Goal: Information Seeking & Learning: Check status

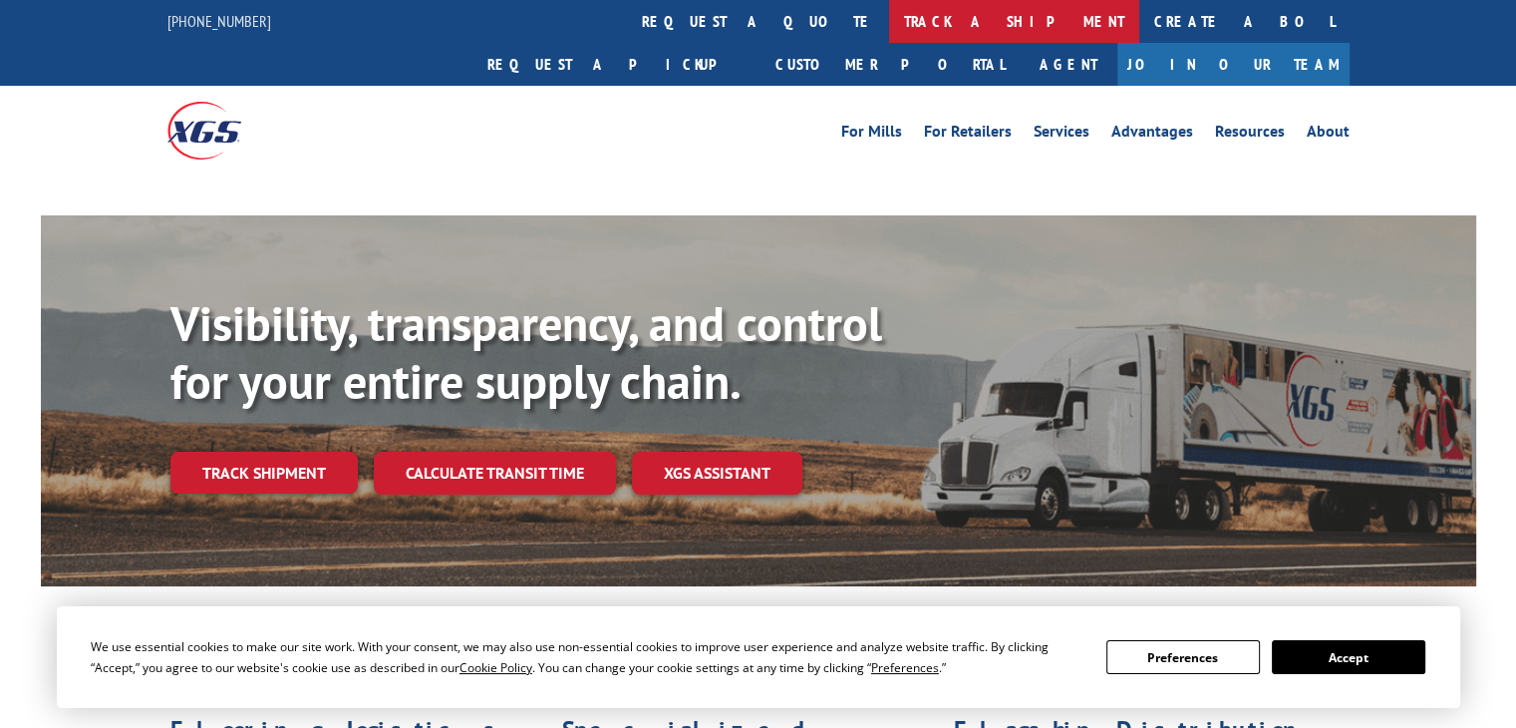
click at [889, 23] on link "track a shipment" at bounding box center [1014, 21] width 250 height 43
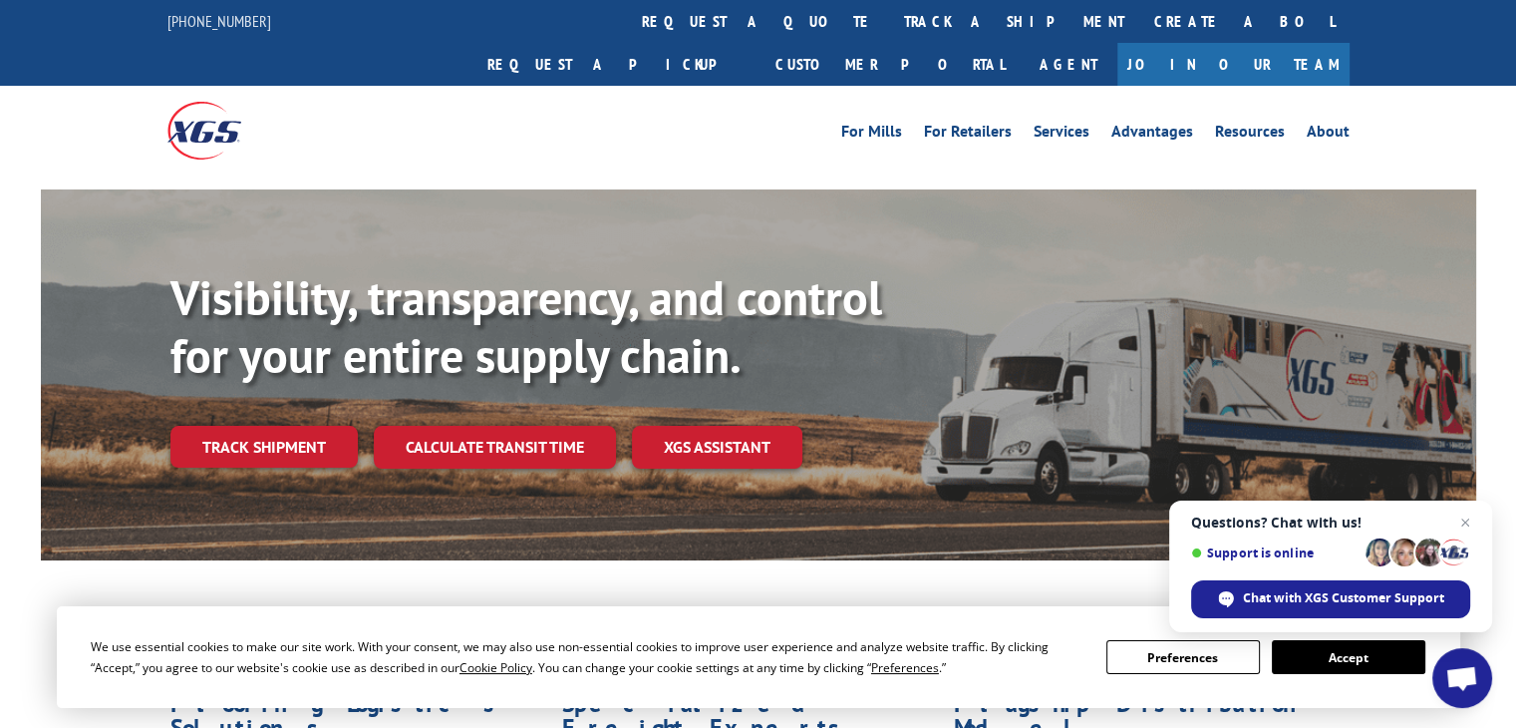
click at [889, 21] on link "track a shipment" at bounding box center [1014, 21] width 250 height 43
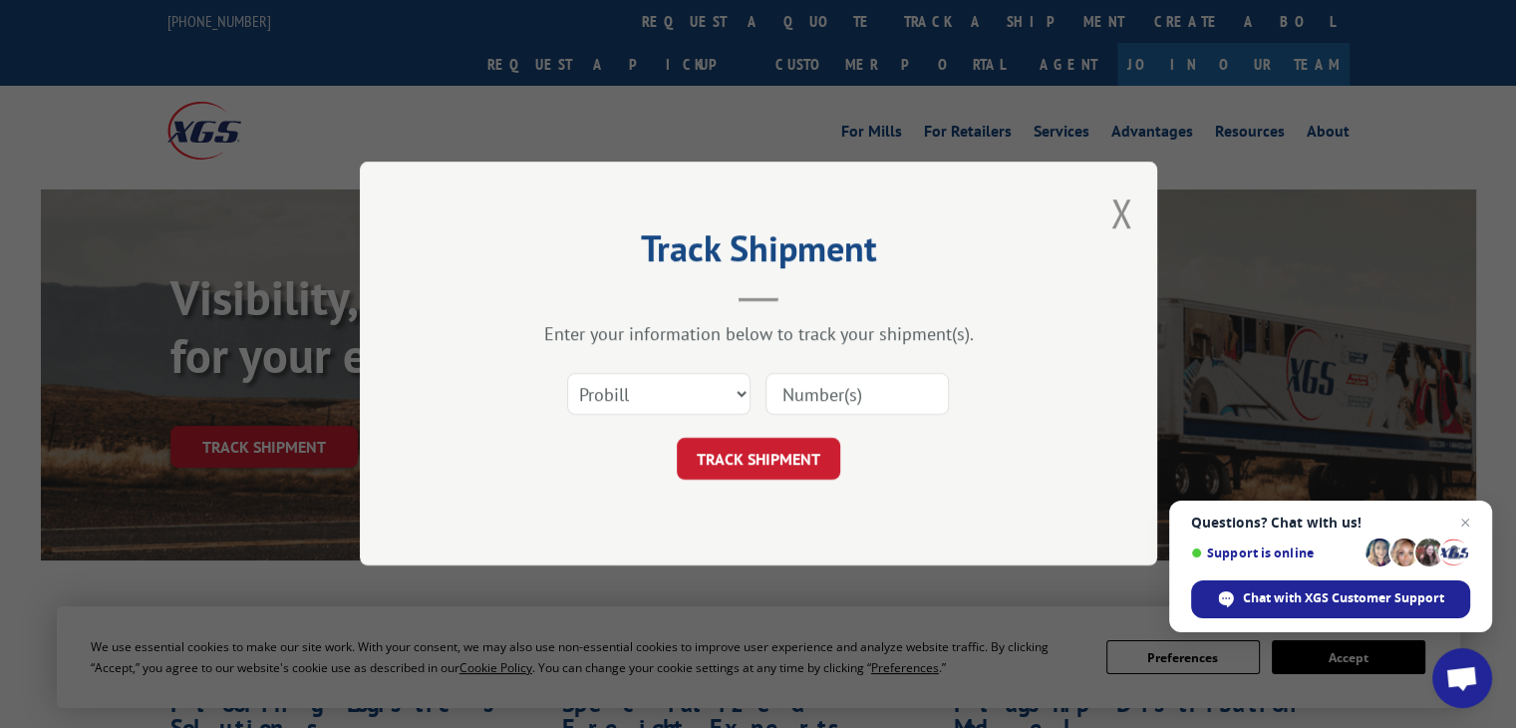
click at [856, 398] on input at bounding box center [857, 395] width 183 height 42
paste input "17665168"
type input "17665168"
click at [797, 461] on button "TRACK SHIPMENT" at bounding box center [758, 460] width 163 height 42
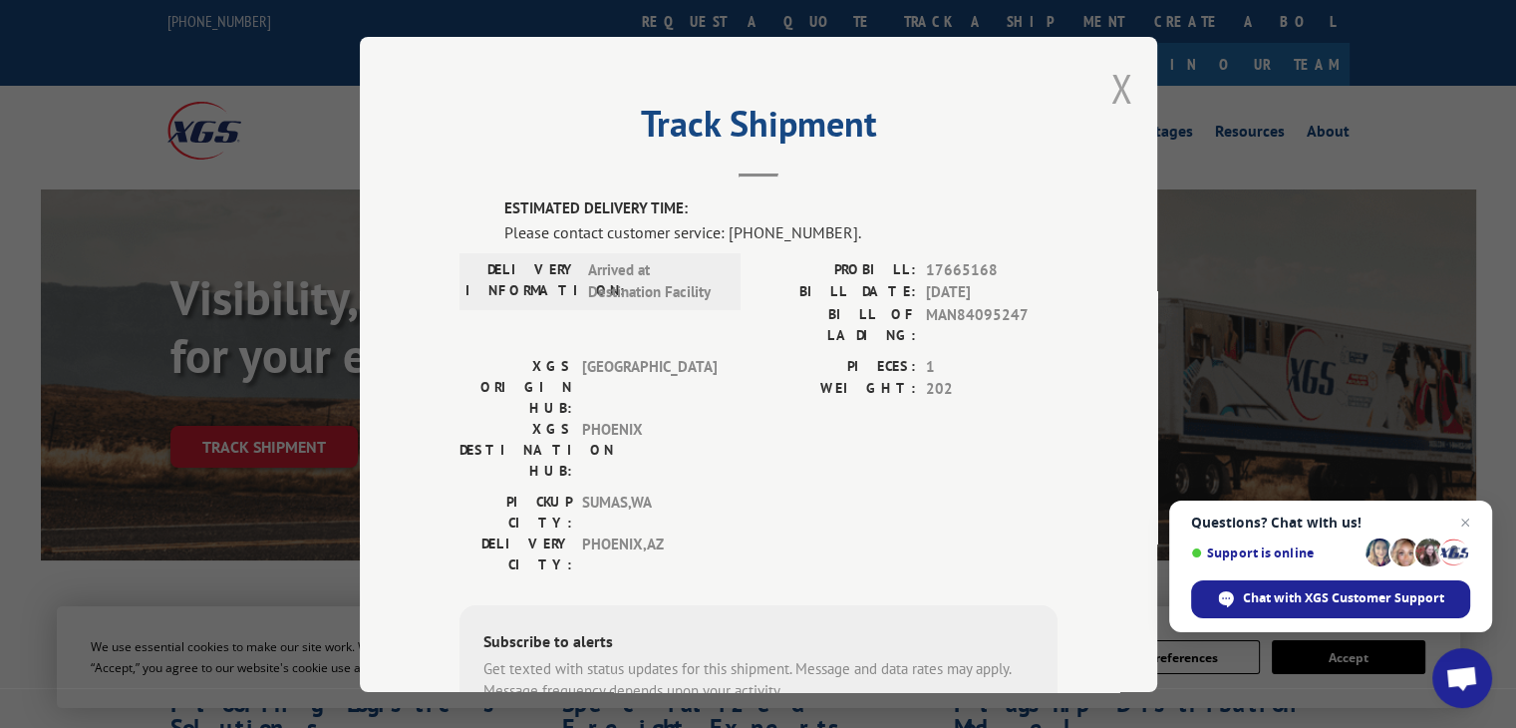
click at [1110, 91] on button "Close modal" at bounding box center [1121, 88] width 22 height 53
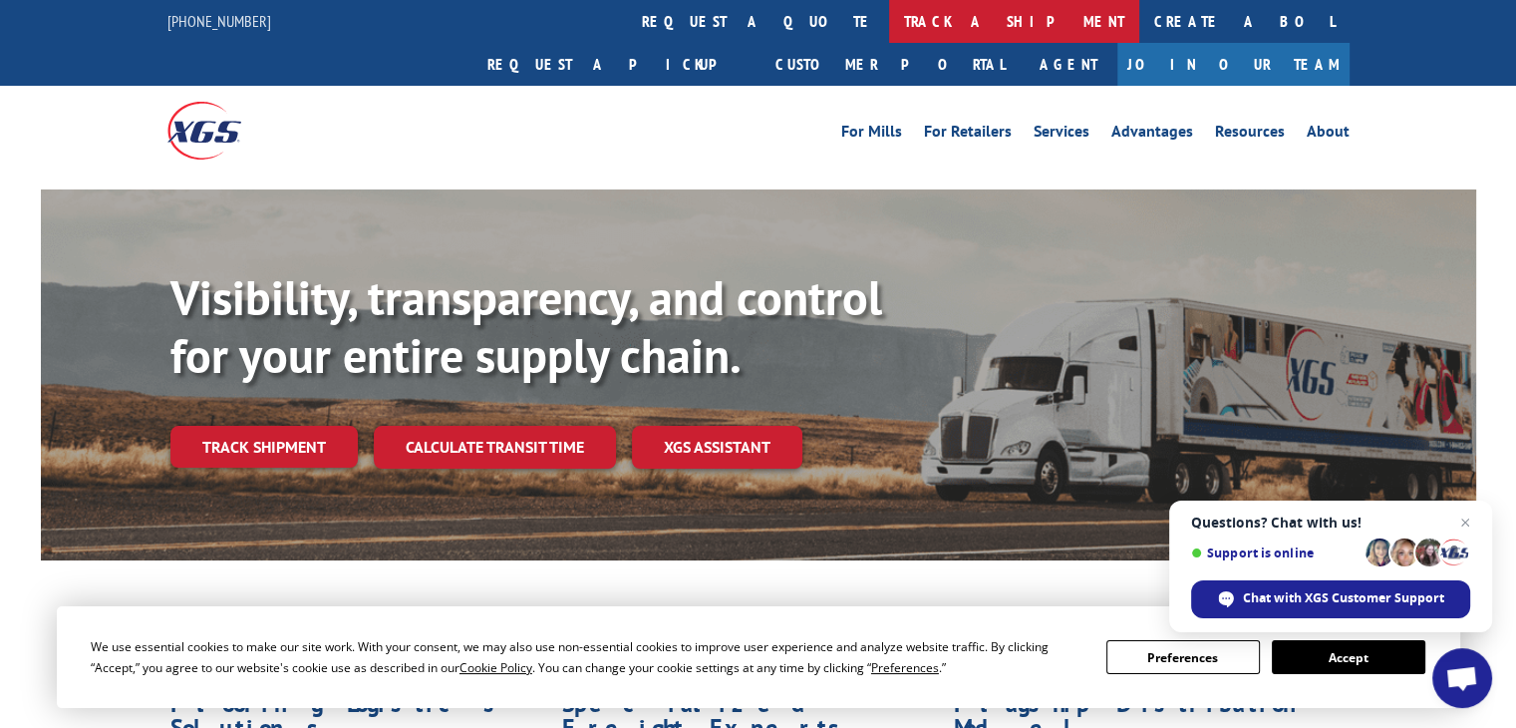
click at [889, 16] on link "track a shipment" at bounding box center [1014, 21] width 250 height 43
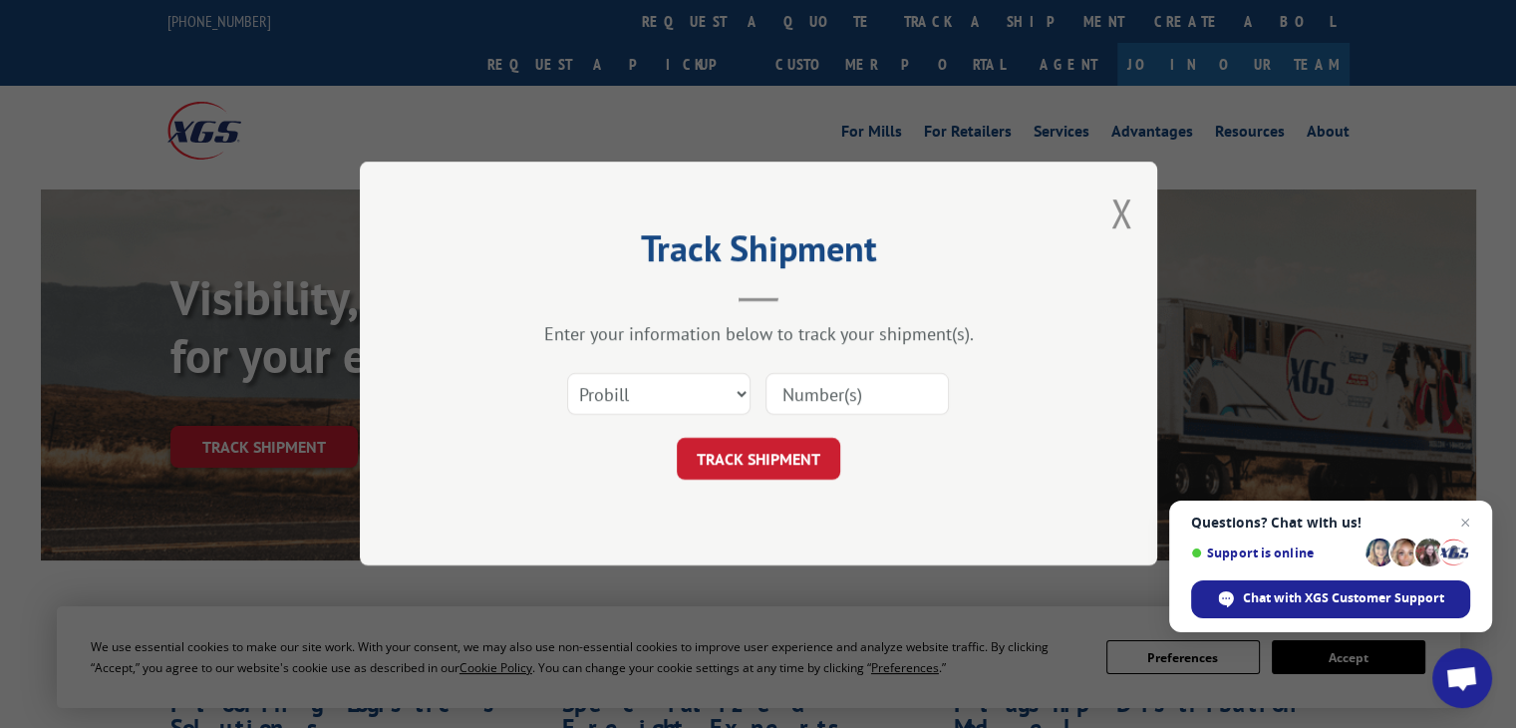
click at [795, 384] on input at bounding box center [857, 395] width 183 height 42
paste input "17496563"
type input "17496563"
click at [786, 464] on button "TRACK SHIPMENT" at bounding box center [758, 460] width 163 height 42
